Goal: Navigation & Orientation: Understand site structure

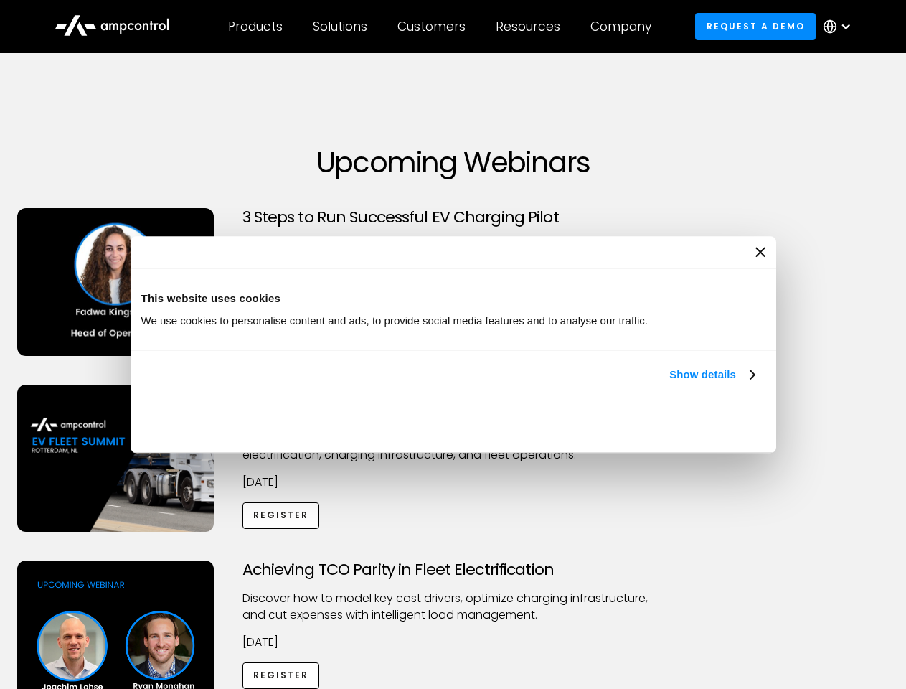
click at [670, 383] on link "Show details" at bounding box center [712, 374] width 85 height 17
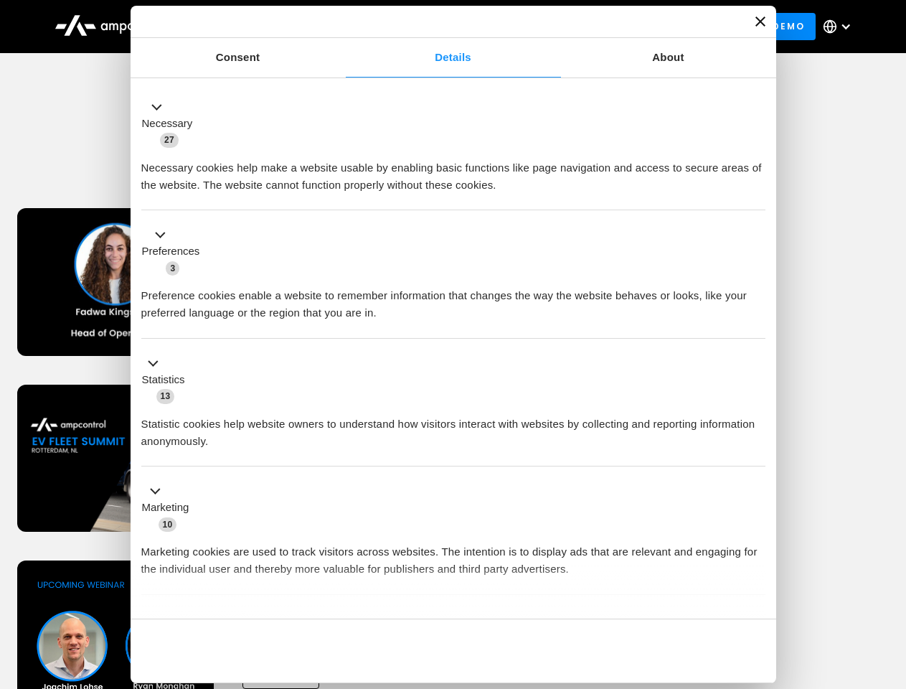
click at [756, 194] on div "Necessary cookies help make a website usable by enabling basic functions like p…" at bounding box center [453, 171] width 624 height 45
click at [766, 194] on div "Necessary cookies help make a website usable by enabling basic functions like p…" at bounding box center [453, 171] width 624 height 45
click at [441, 27] on div "Customers" at bounding box center [432, 27] width 68 height 16
click at [255, 27] on div "Products" at bounding box center [255, 27] width 55 height 16
click at [341, 27] on div "Solutions" at bounding box center [340, 27] width 55 height 16
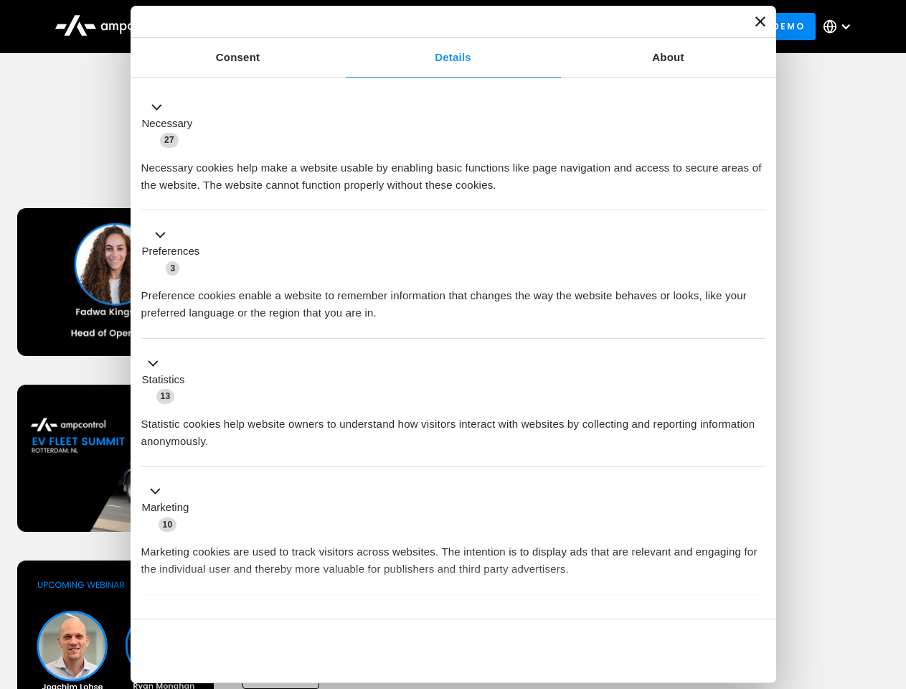
click at [434, 27] on div "Customers" at bounding box center [432, 27] width 68 height 16
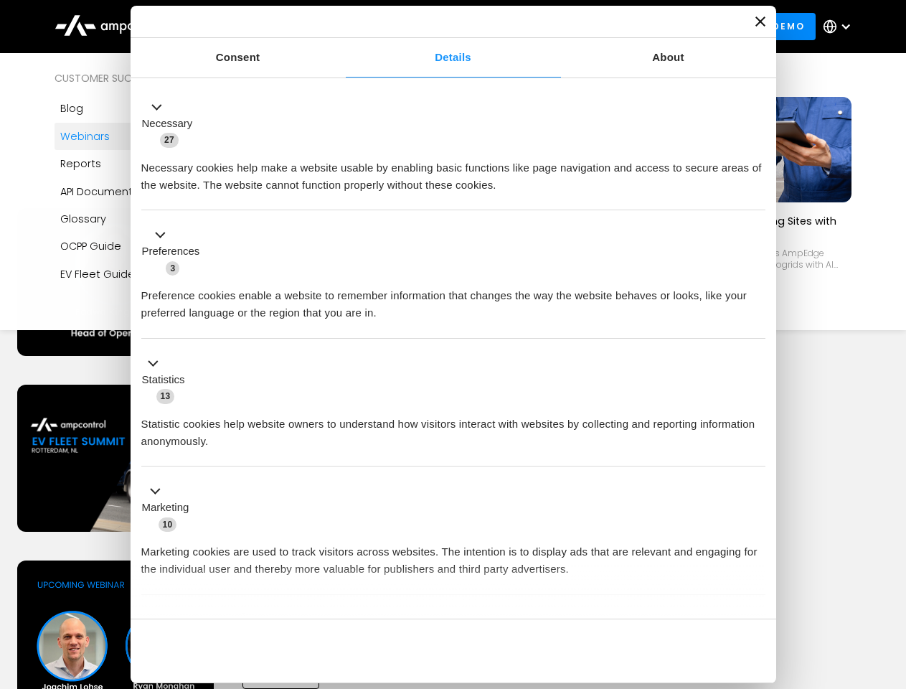
click at [531, 27] on div "Resources" at bounding box center [528, 27] width 65 height 16
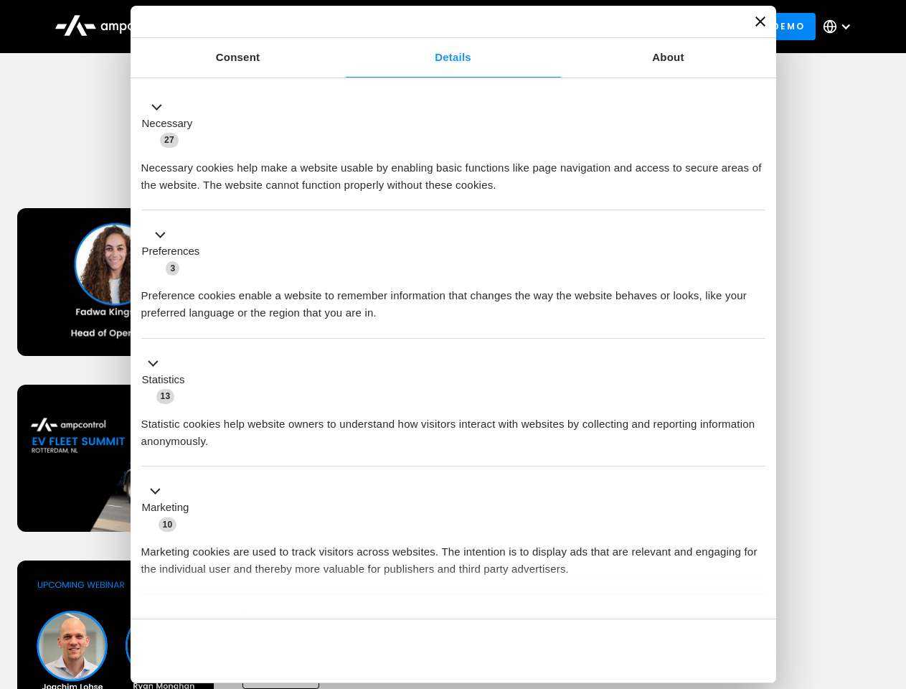
click at [626, 27] on div "Company" at bounding box center [621, 27] width 61 height 16
click at [841, 27] on div at bounding box center [845, 26] width 11 height 11
